Goal: Task Accomplishment & Management: Use online tool/utility

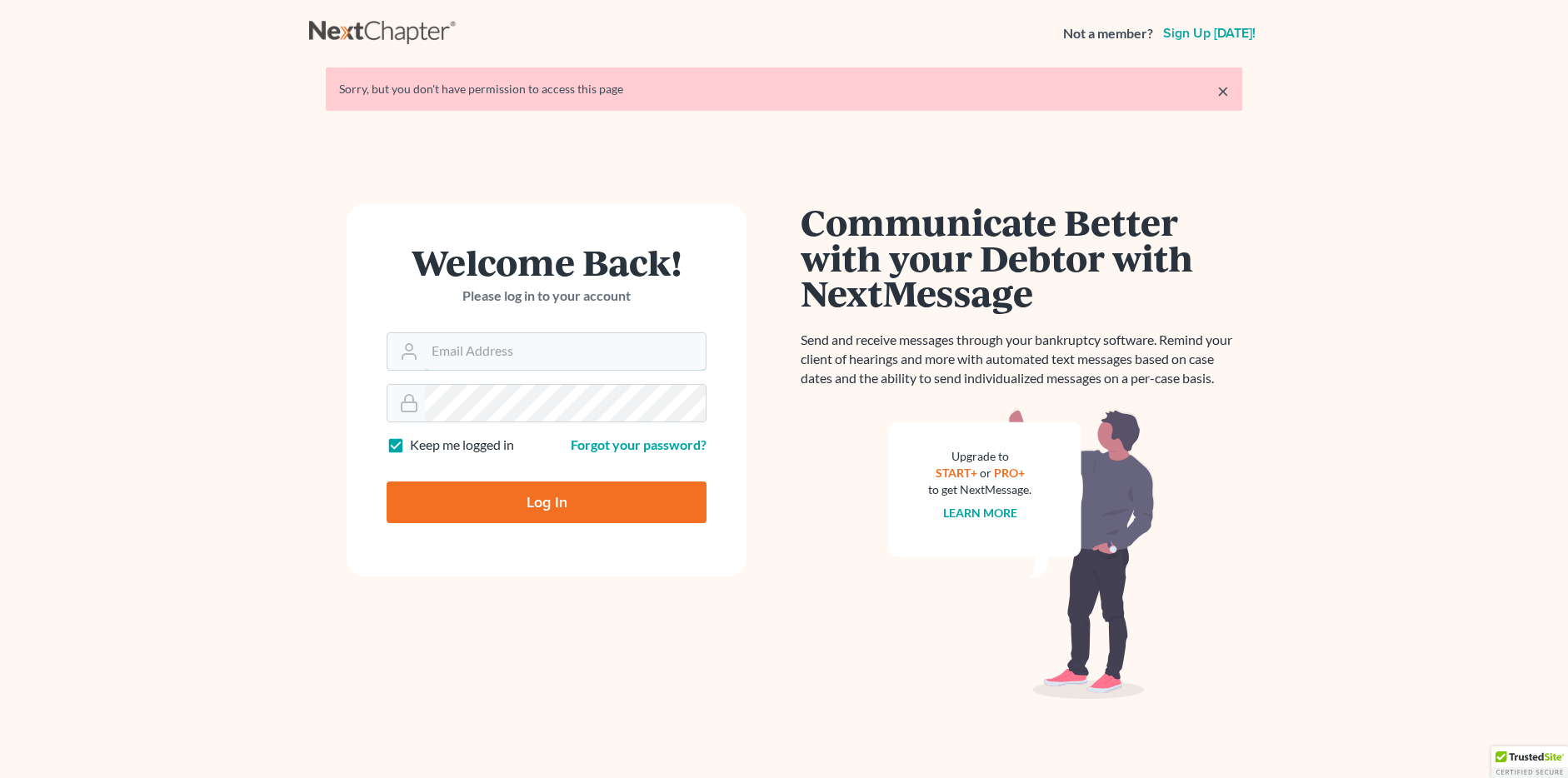
type input "office@bigeasybk.com"
click at [543, 501] on input "Log In" at bounding box center [547, 502] width 320 height 42
type input "Thinking..."
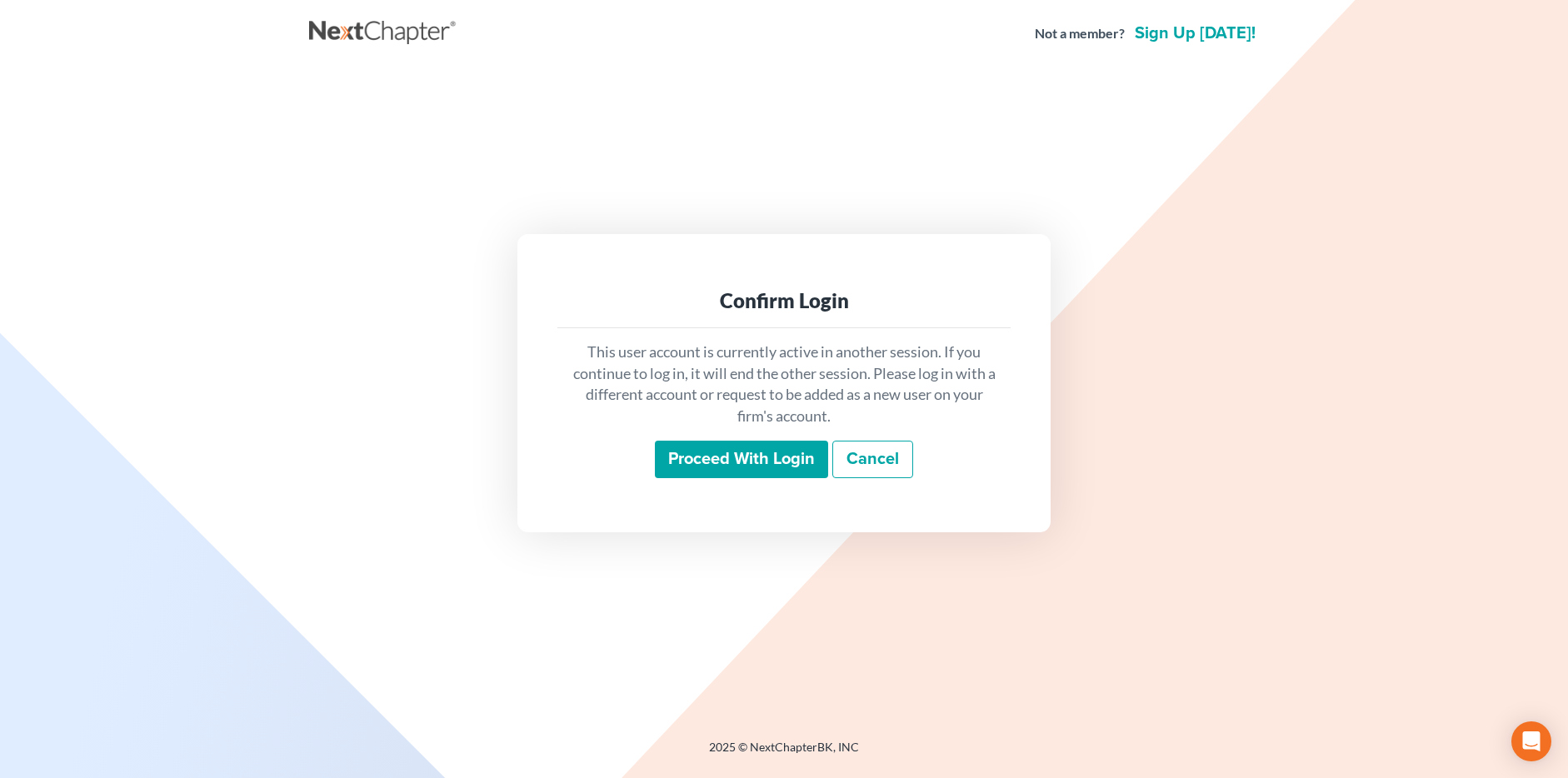
click at [690, 454] on input "Proceed with login" at bounding box center [741, 460] width 174 height 38
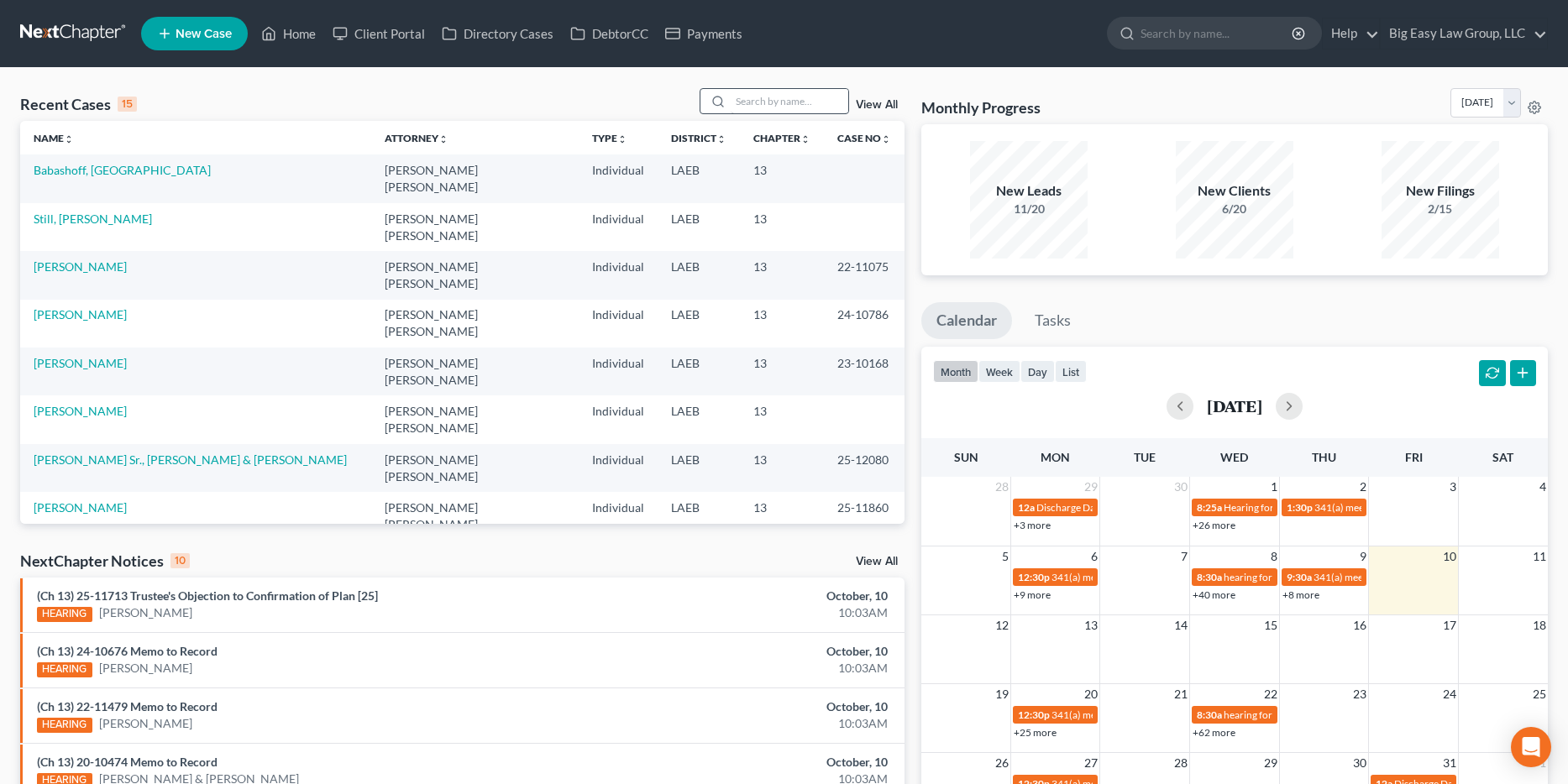
drag, startPoint x: 792, startPoint y: 115, endPoint x: 794, endPoint y: 105, distance: 10.2
click at [792, 115] on div "Recent Cases 15 View All" at bounding box center [462, 105] width 884 height 33
click at [794, 104] on input "search" at bounding box center [790, 101] width 117 height 25
type input "[PERSON_NAME]"
